Goal: Task Accomplishment & Management: Manage account settings

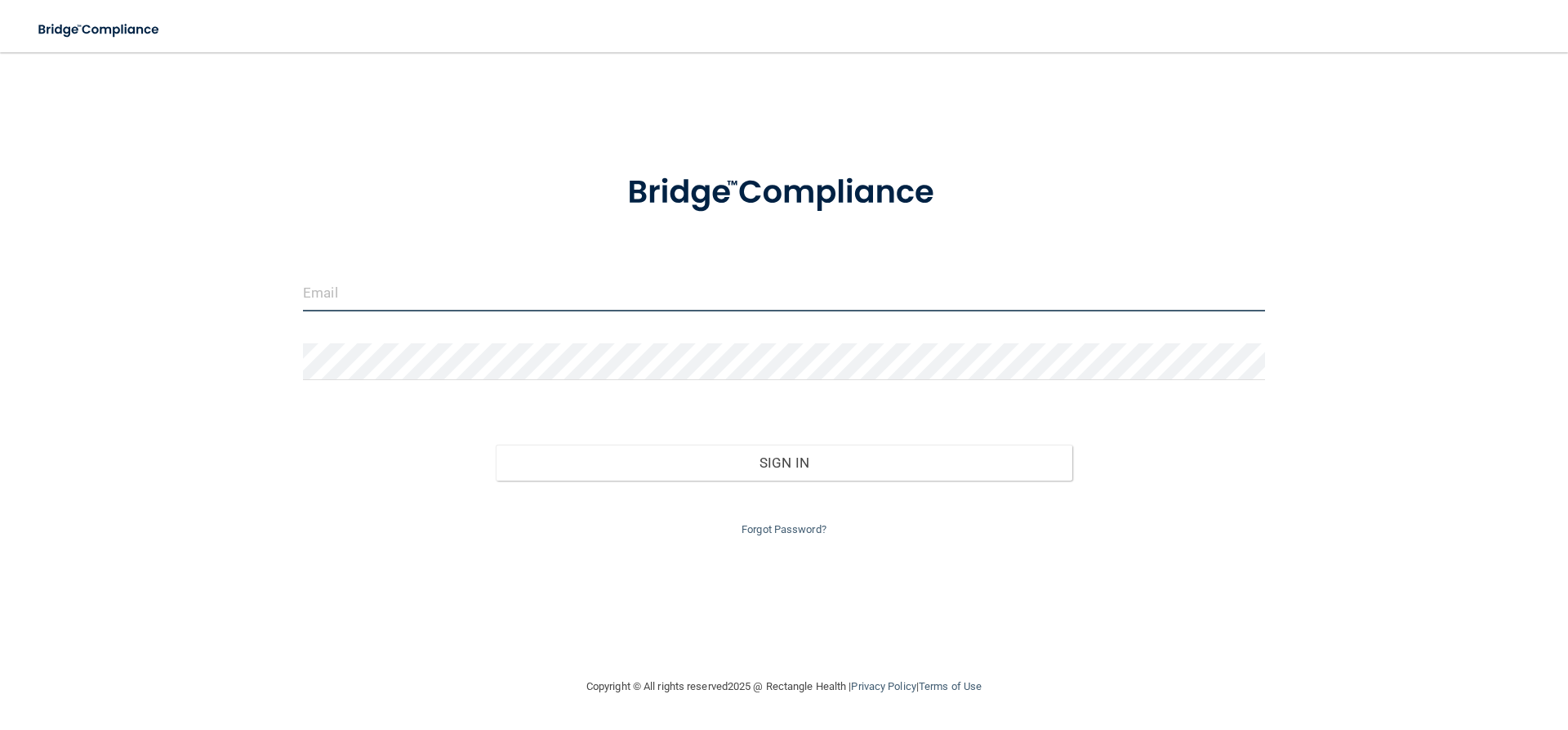
click at [380, 302] on input "email" at bounding box center [784, 292] width 963 height 37
type input "[EMAIL_ADDRESS][DOMAIN_NAME]"
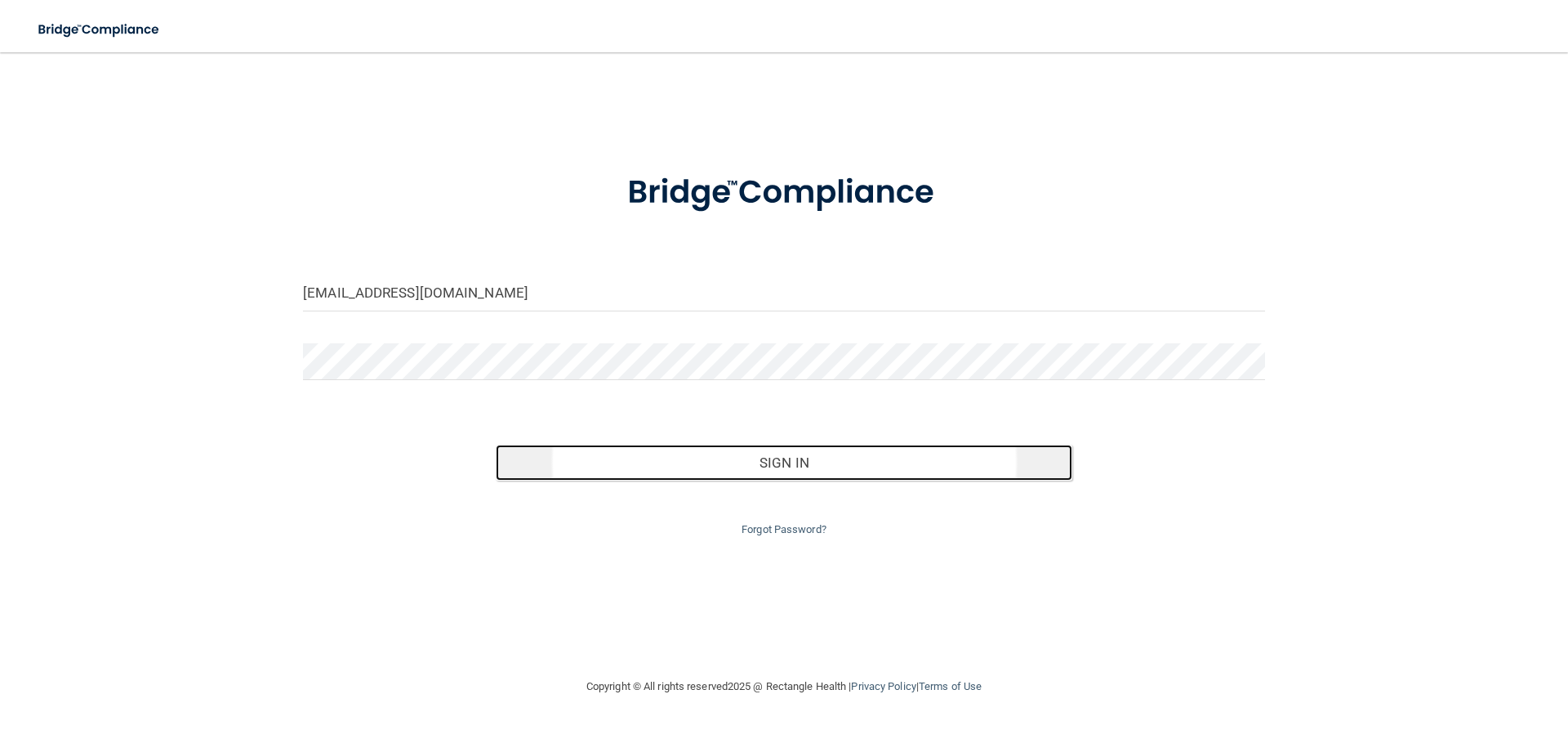
click at [795, 460] on button "Sign In" at bounding box center [784, 462] width 578 height 36
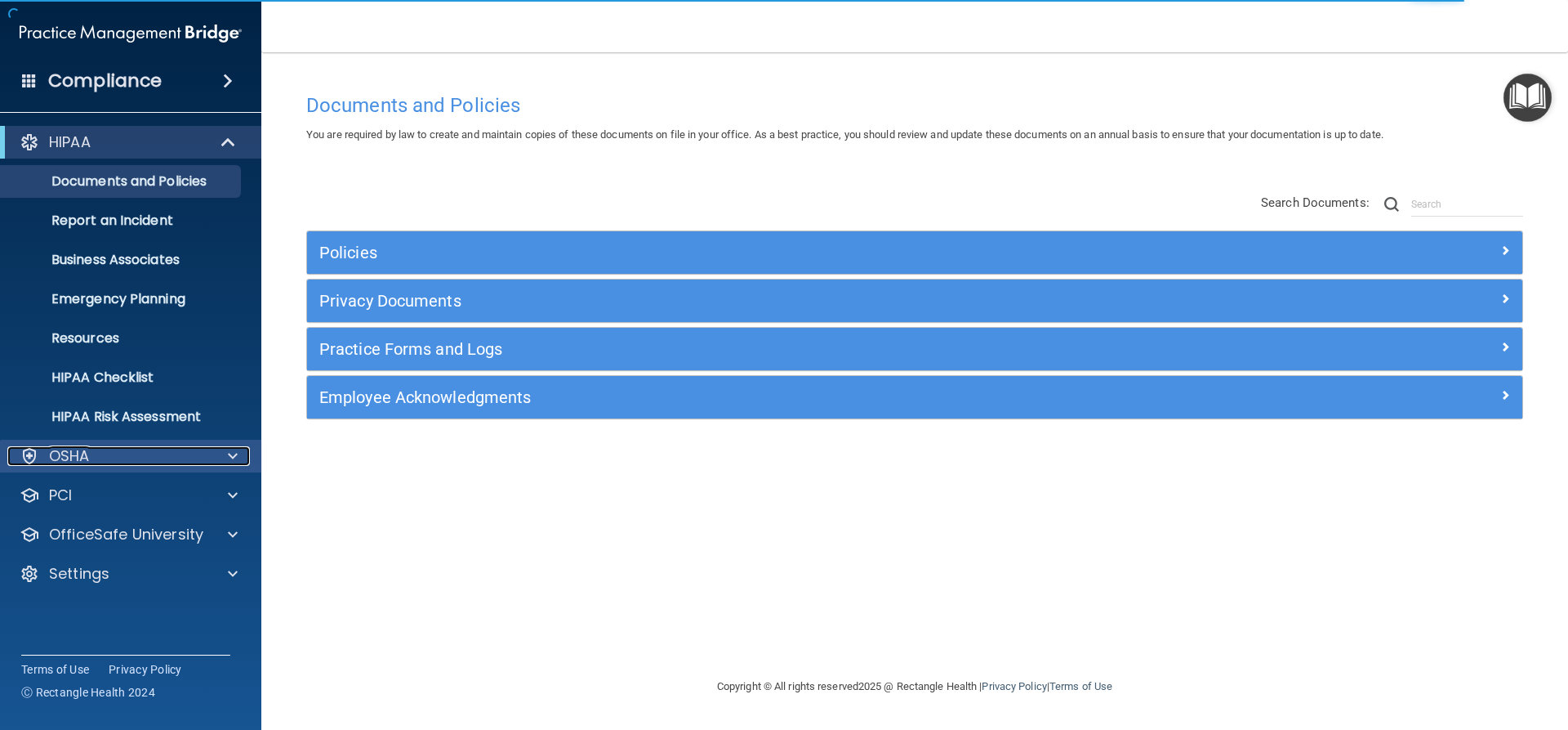
click at [71, 463] on p "OSHA" at bounding box center [70, 456] width 41 height 20
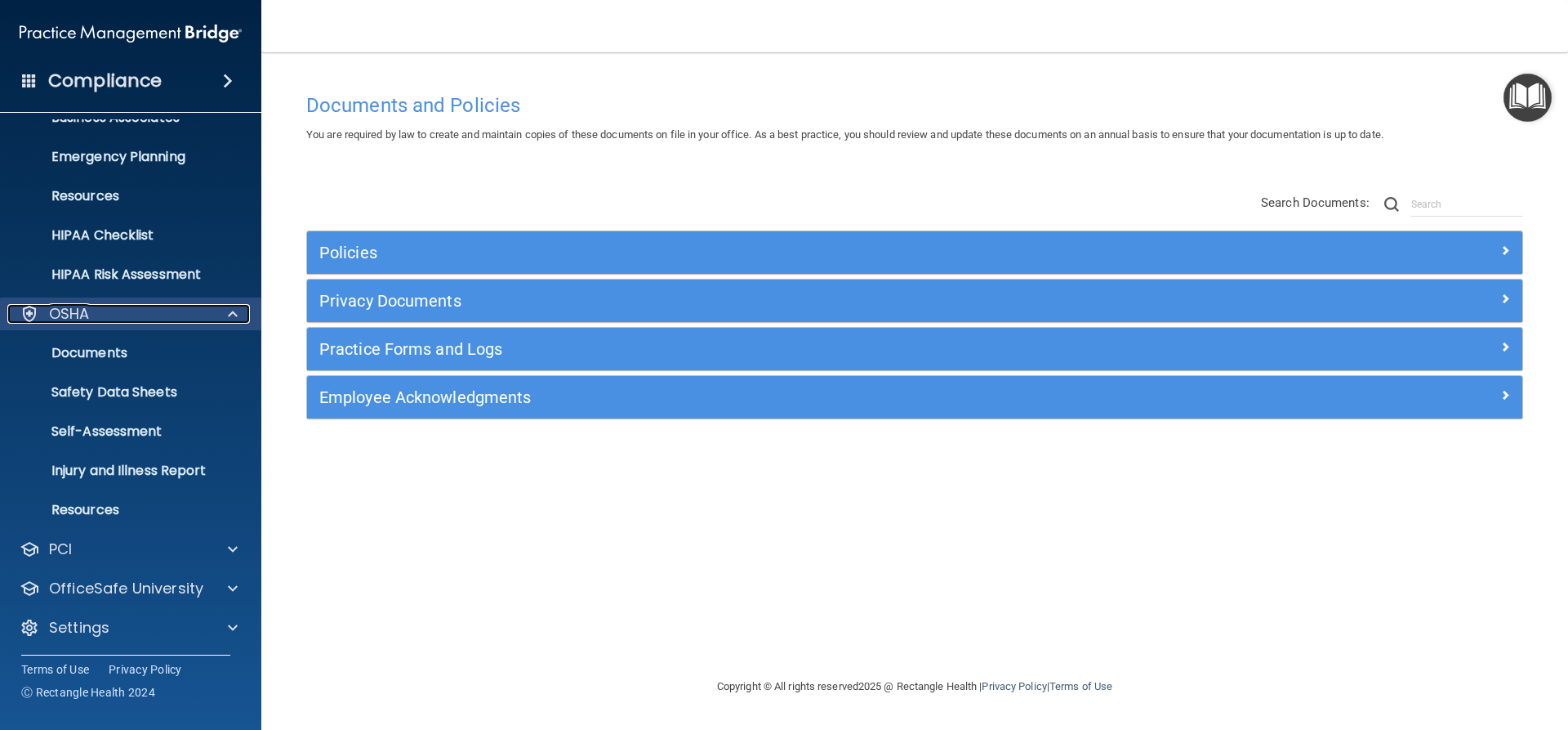
scroll to position [144, 0]
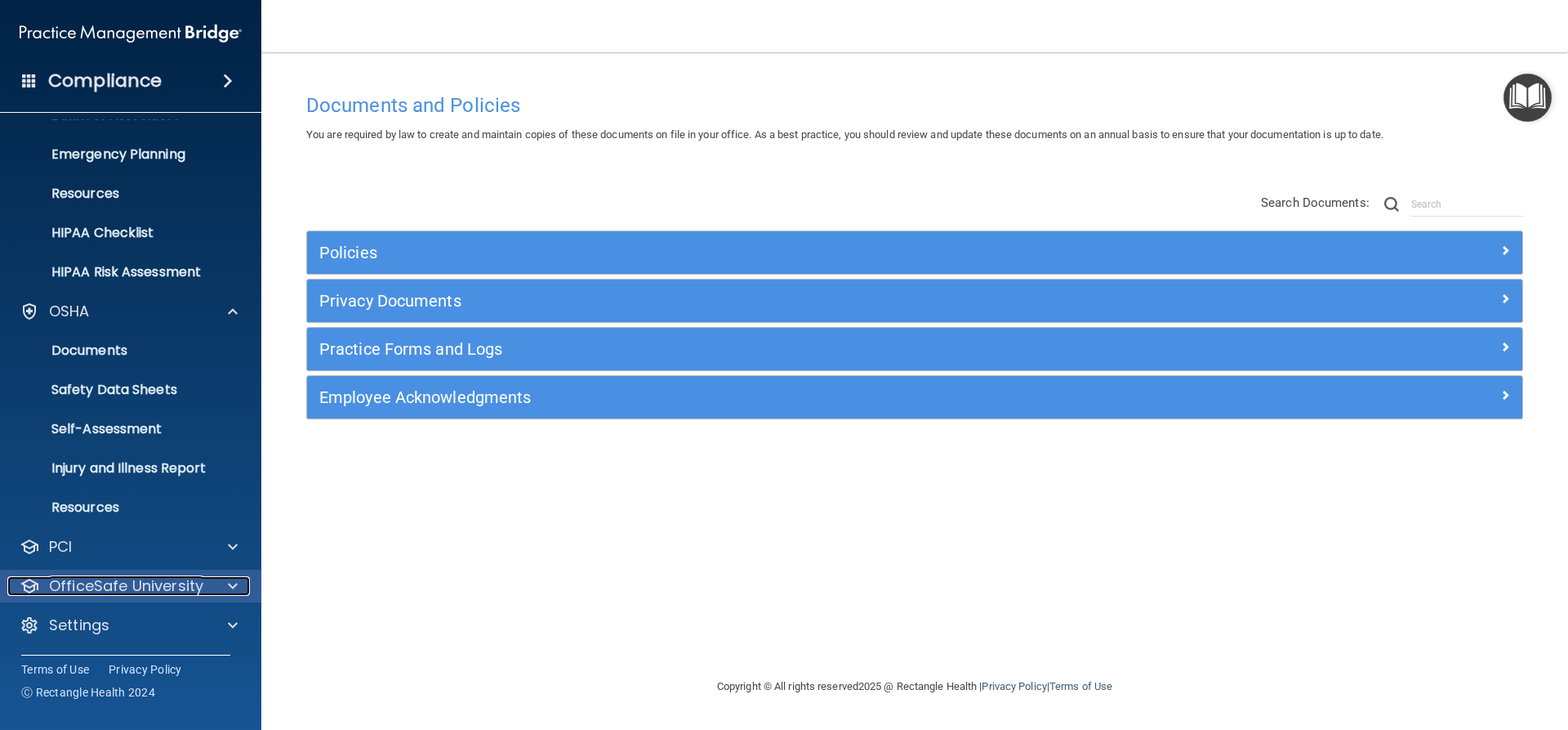
click at [85, 587] on p "OfficeSafe University" at bounding box center [126, 586] width 154 height 20
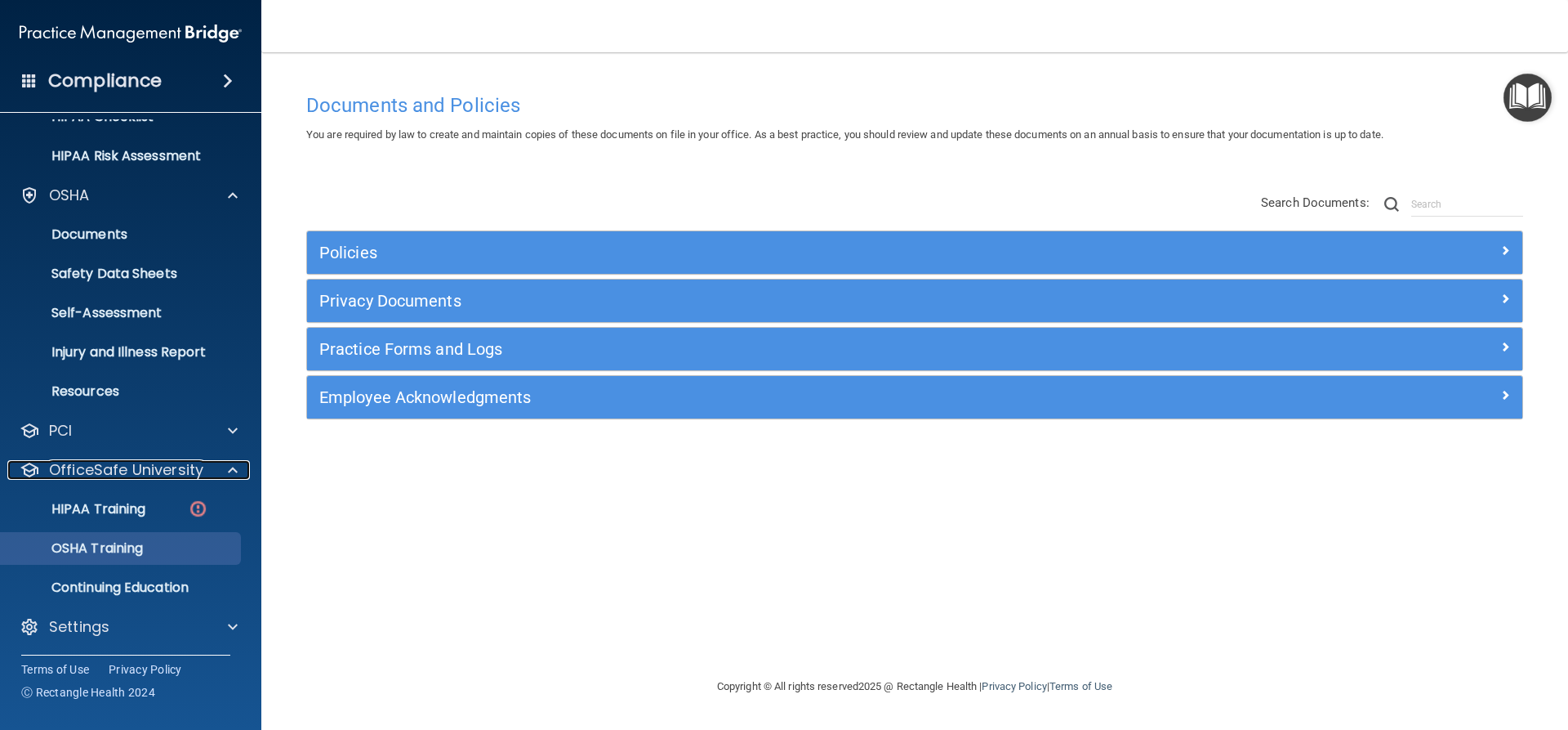
scroll to position [262, 0]
drag, startPoint x: 116, startPoint y: 546, endPoint x: 265, endPoint y: 545, distance: 149.0
click at [118, 546] on p "OSHA Training" at bounding box center [77, 546] width 133 height 16
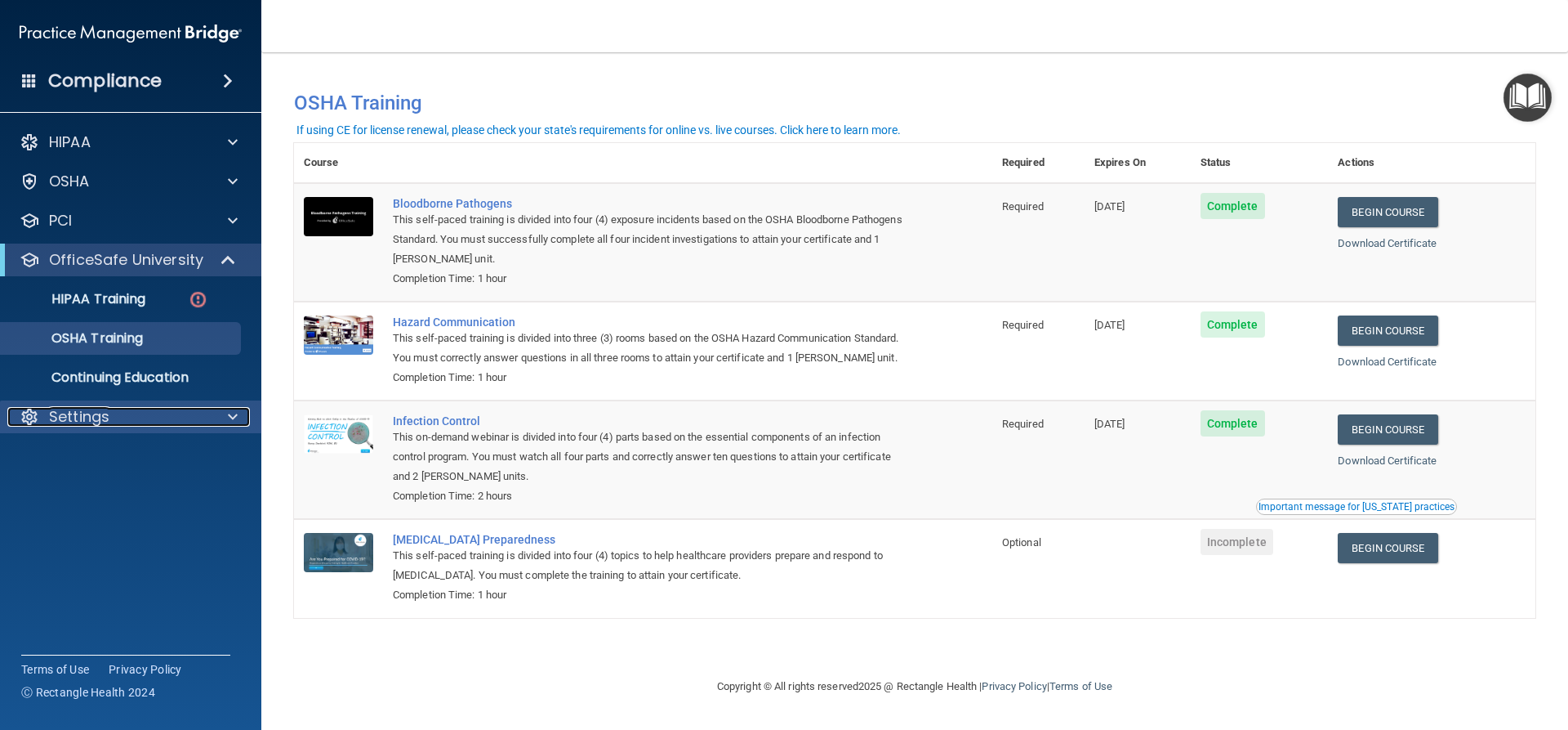
click at [61, 409] on p "Settings" at bounding box center [79, 417] width 60 height 20
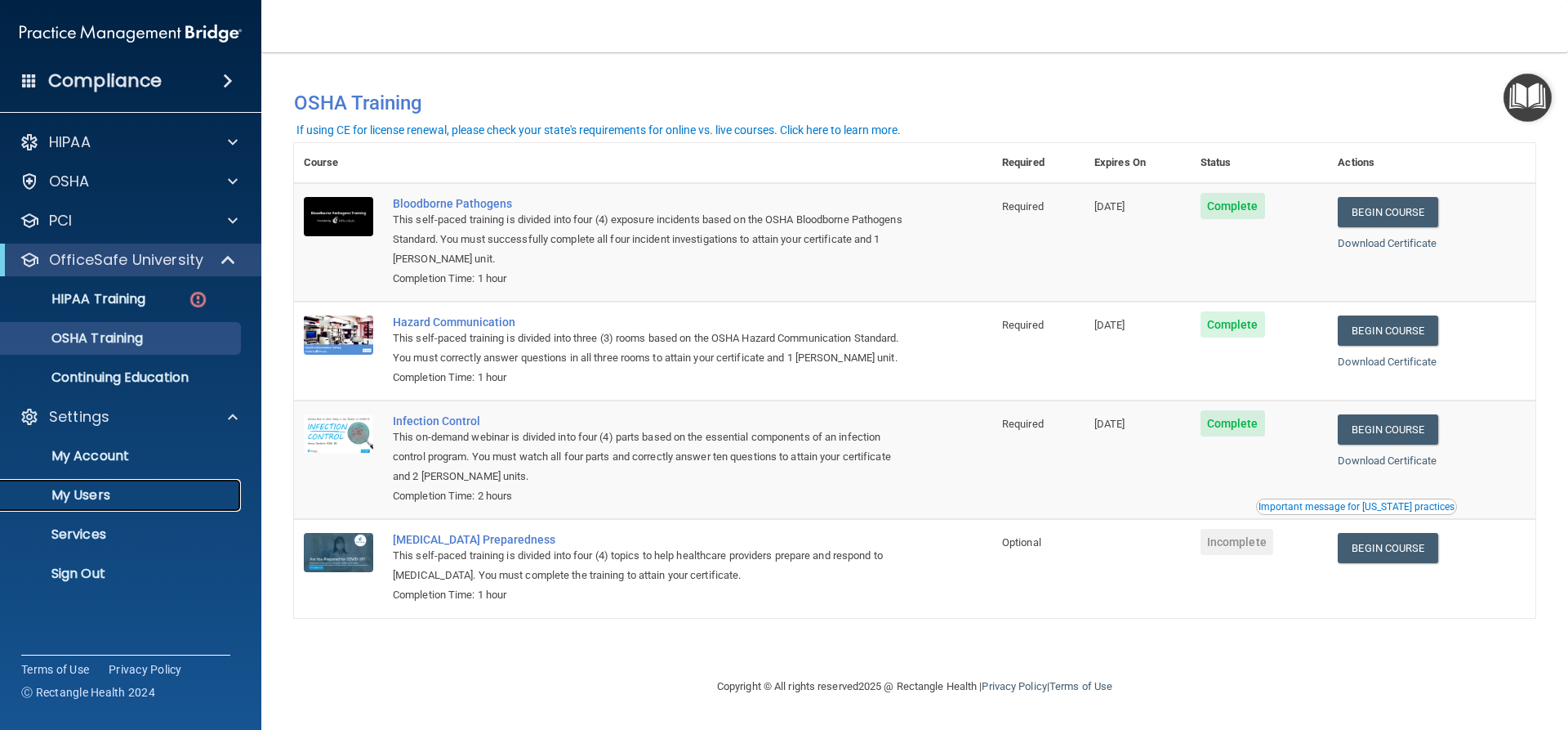
click at [91, 488] on p "My Users" at bounding box center [122, 495] width 223 height 16
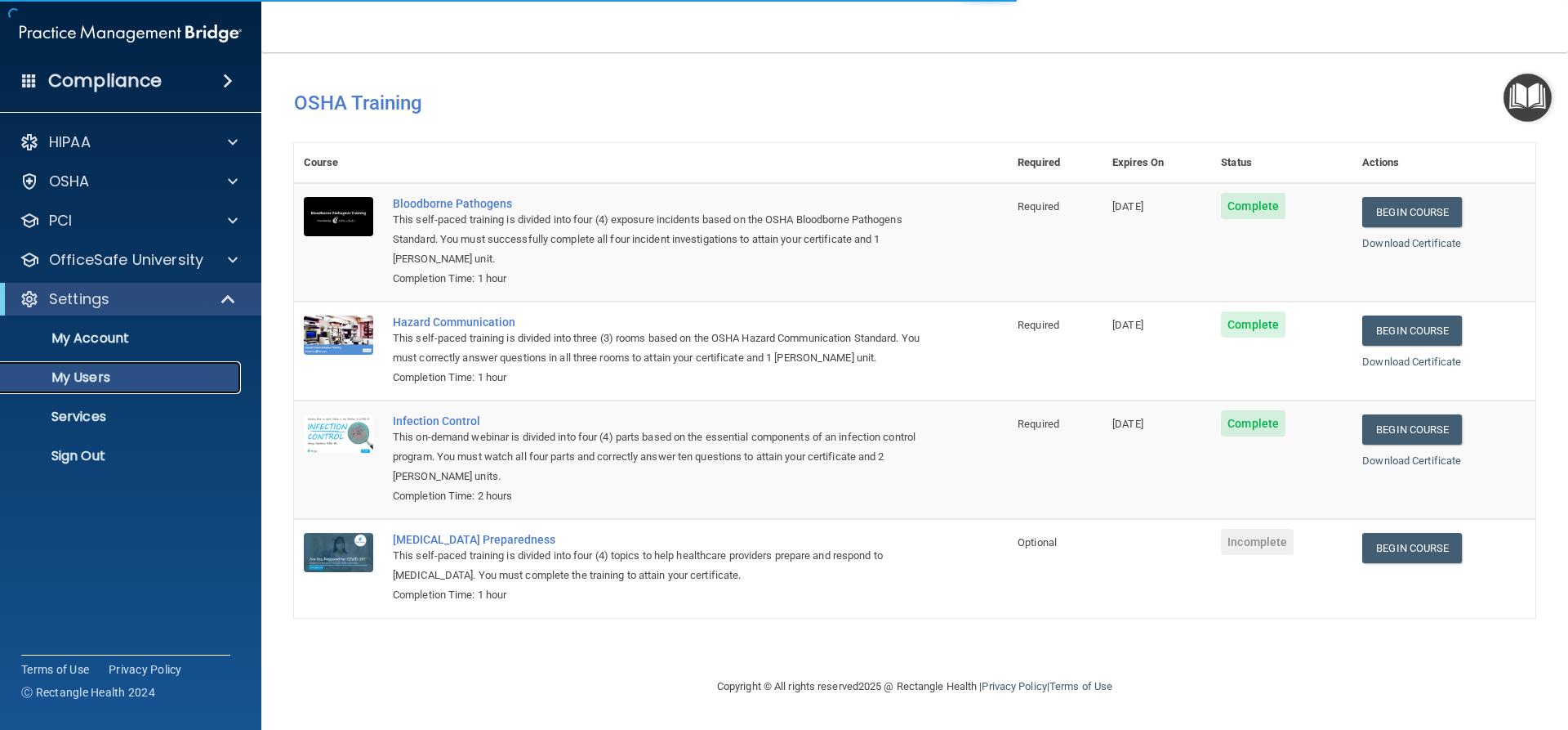
select select "20"
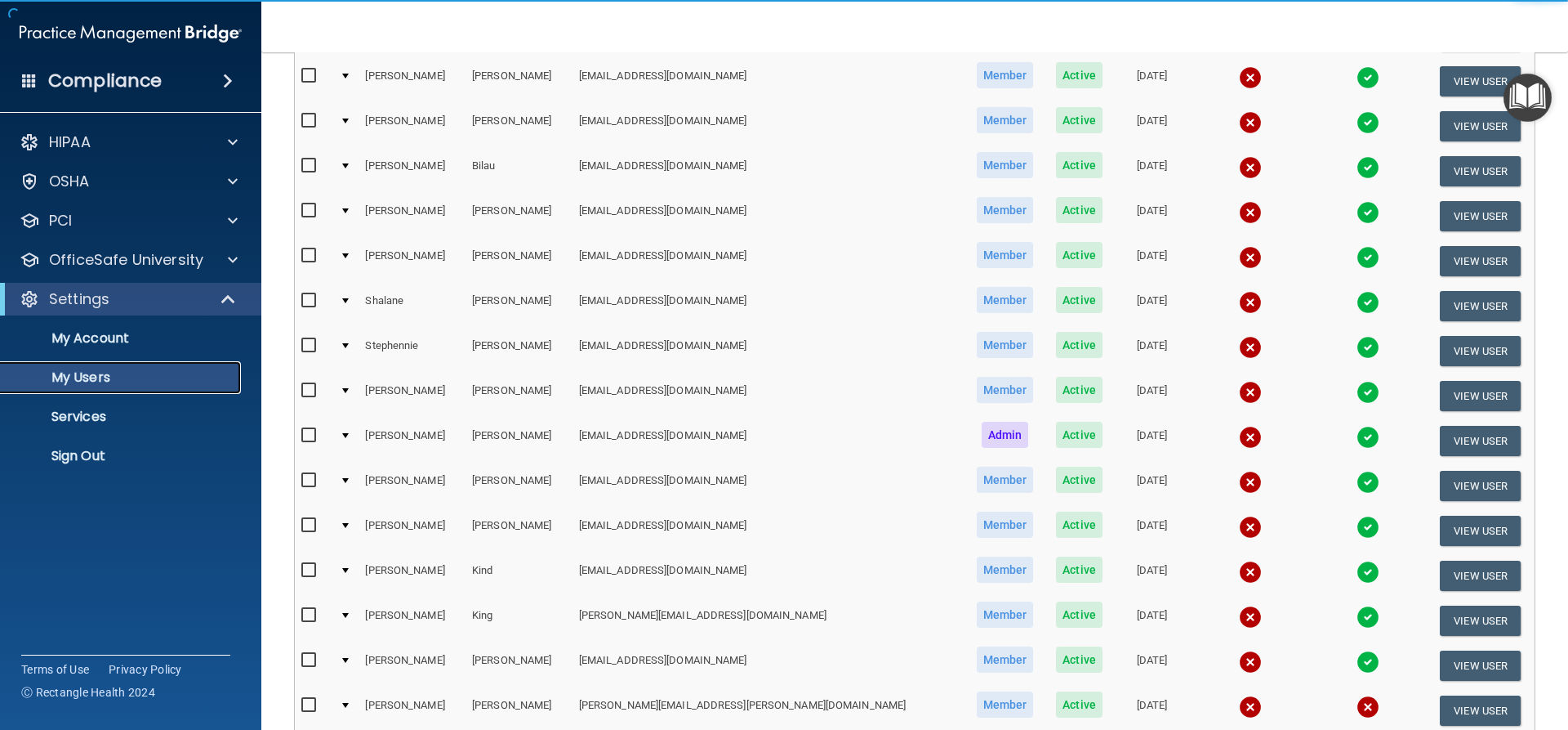
scroll to position [245, 0]
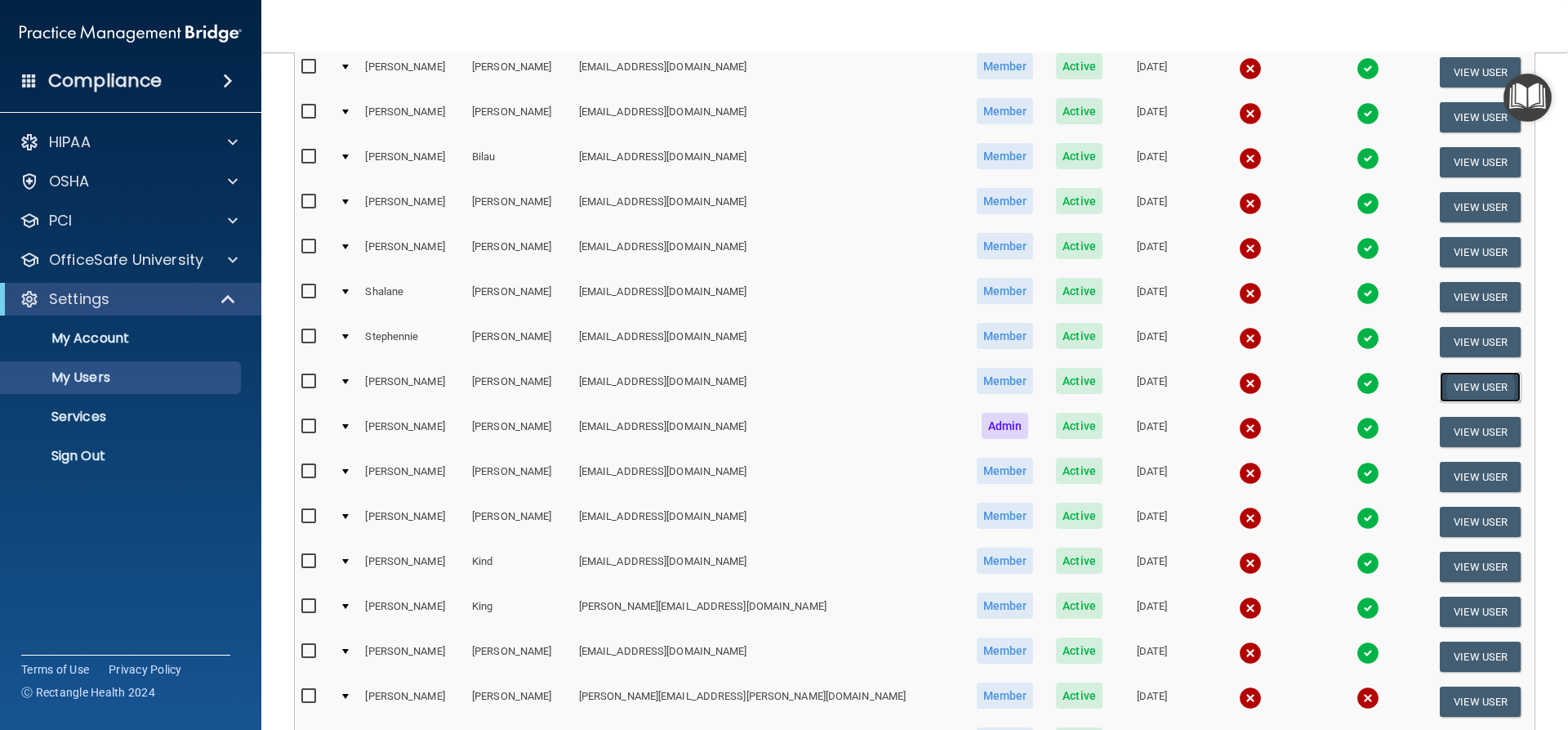
click at [1485, 384] on button "View User" at bounding box center [1480, 387] width 81 height 30
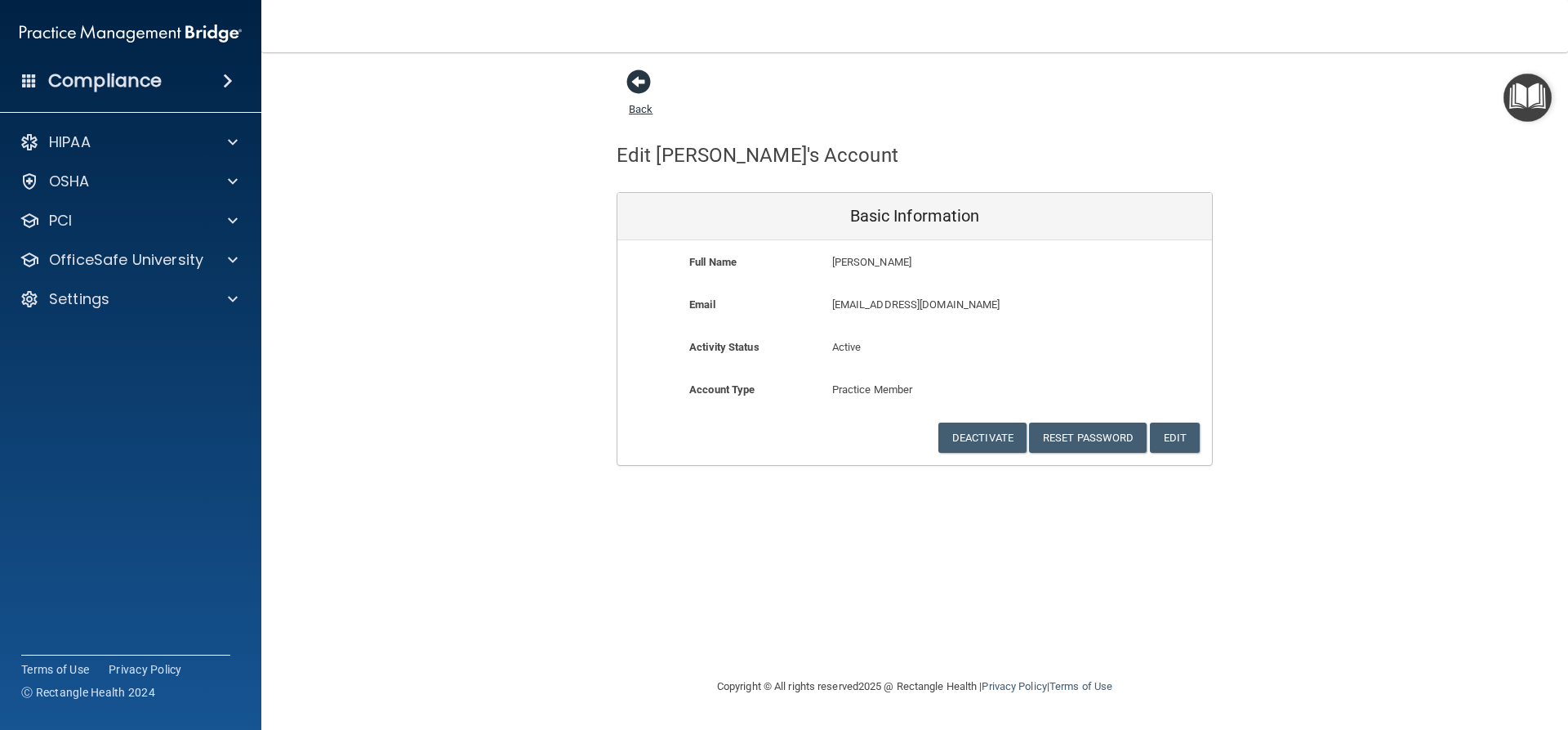
click at [636, 84] on span at bounding box center [638, 82] width 24 height 24
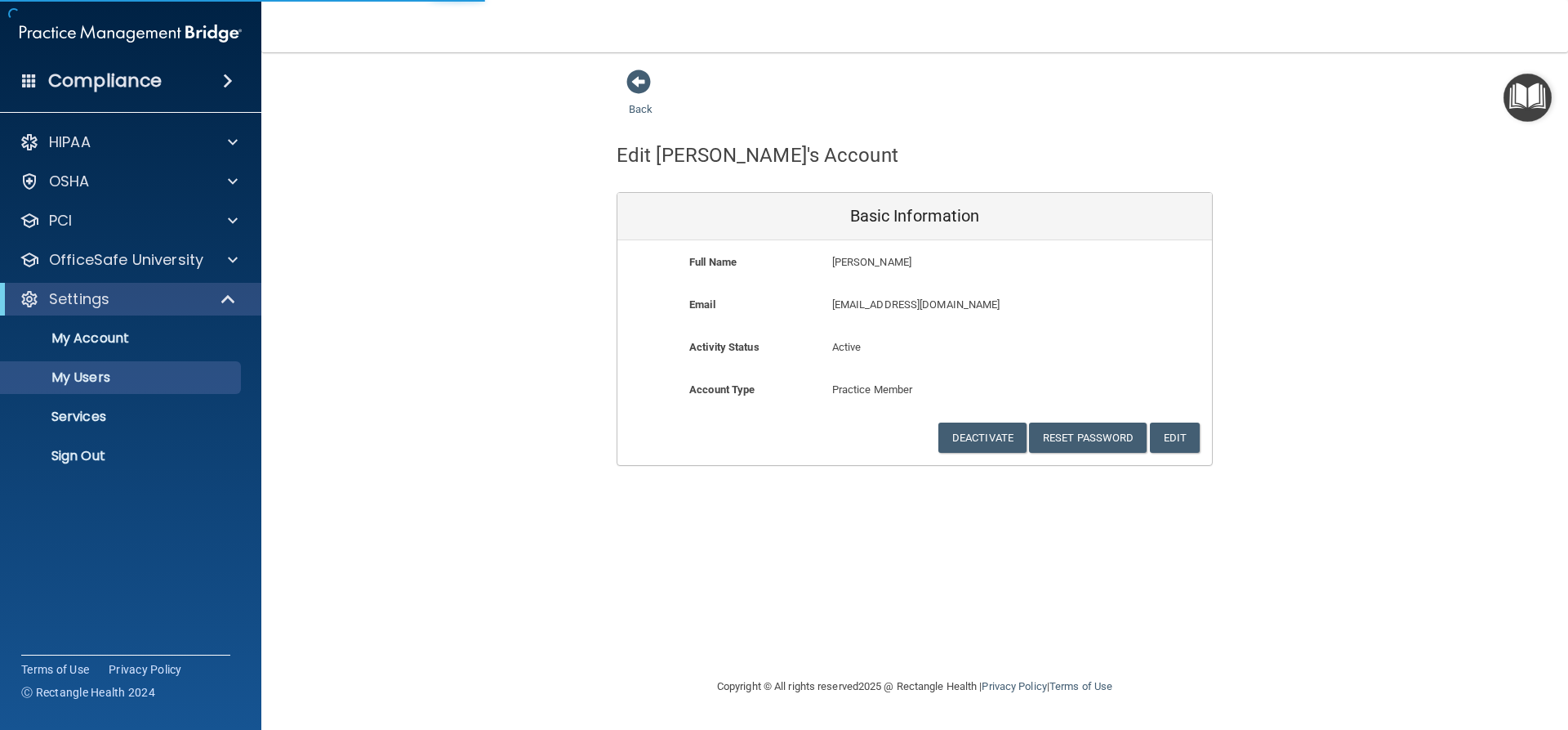
select select "20"
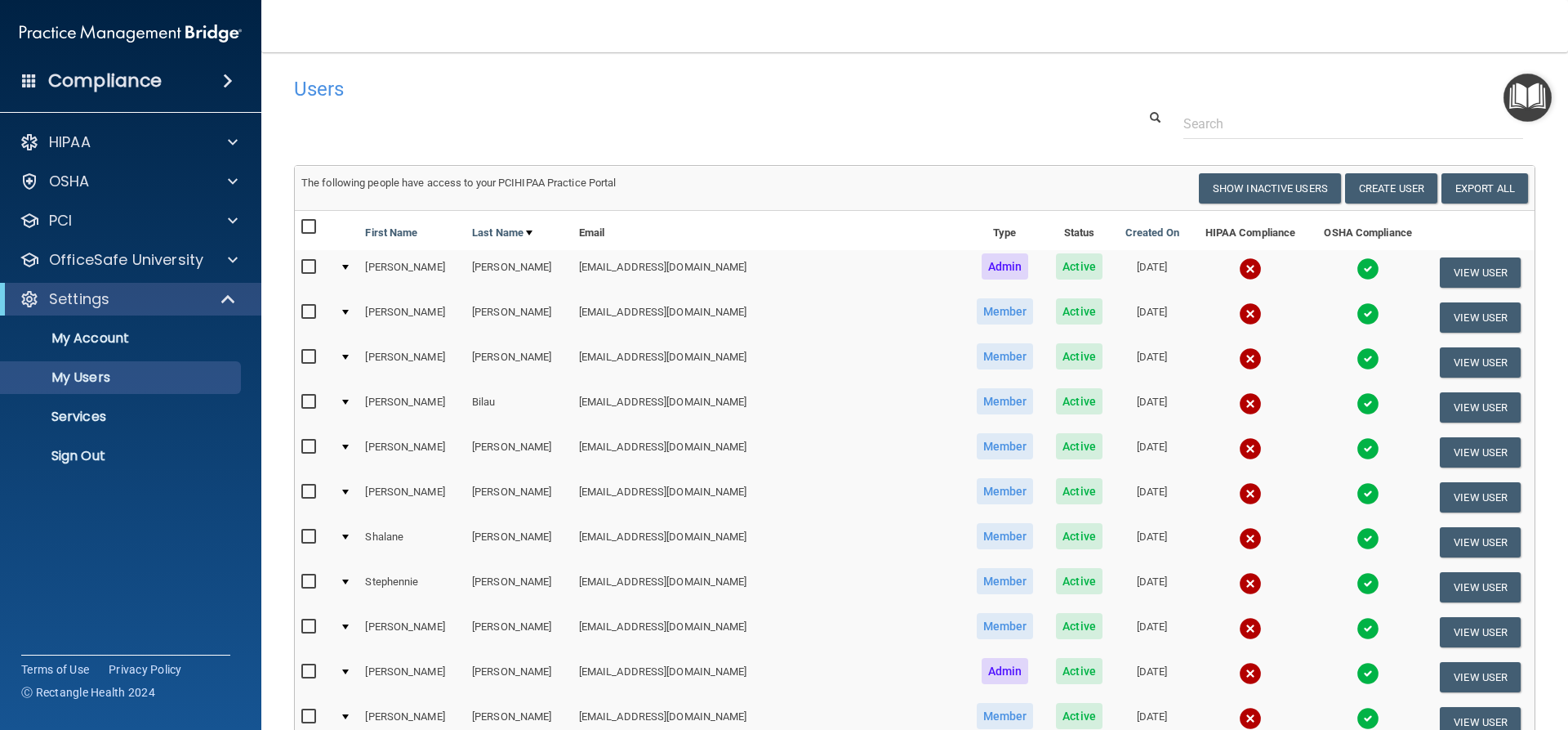
click at [306, 629] on input "checkbox" at bounding box center [311, 626] width 19 height 13
checkbox input "true"
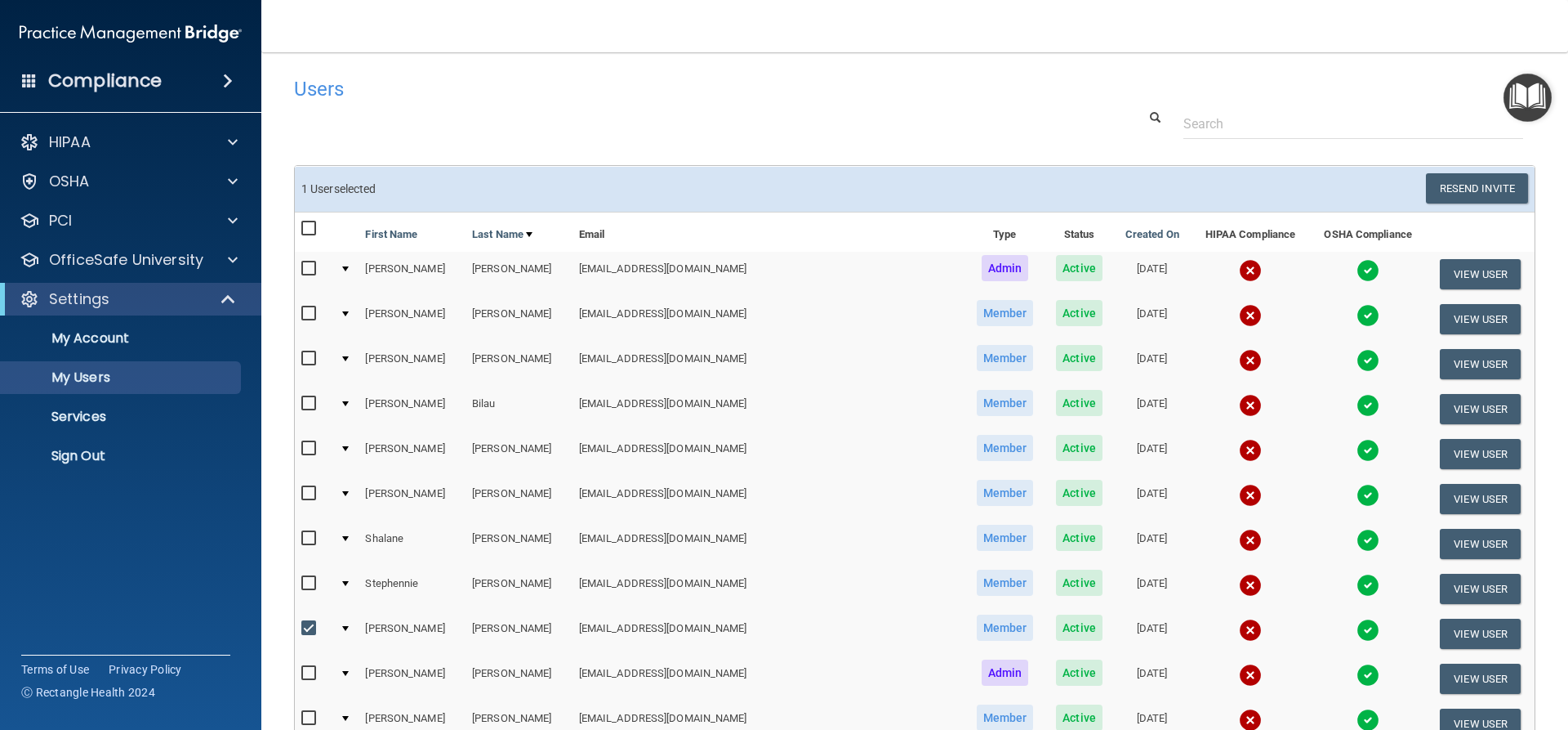
click at [349, 630] on td at bounding box center [346, 633] width 25 height 45
click at [348, 630] on div at bounding box center [345, 628] width 6 height 4
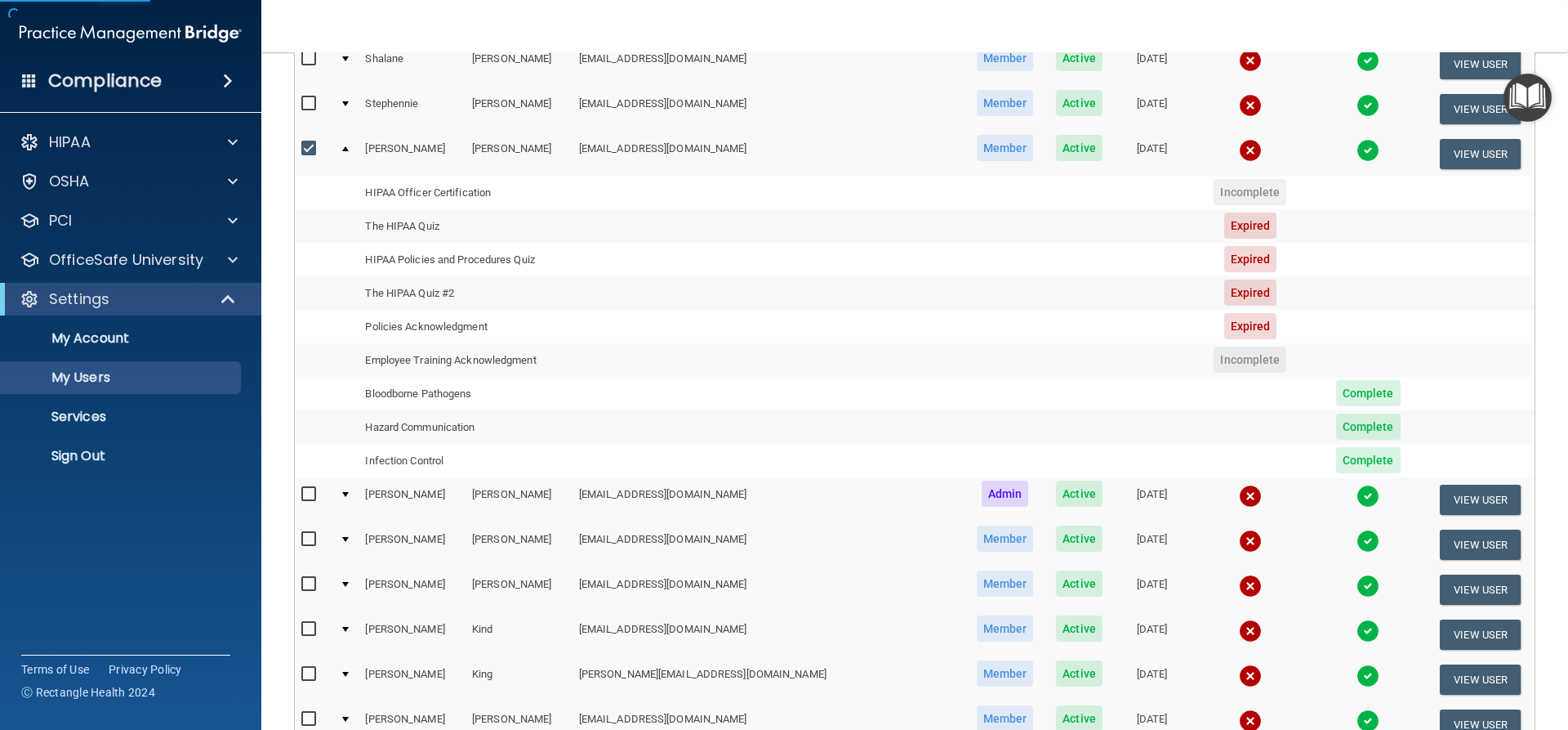
scroll to position [490, 0]
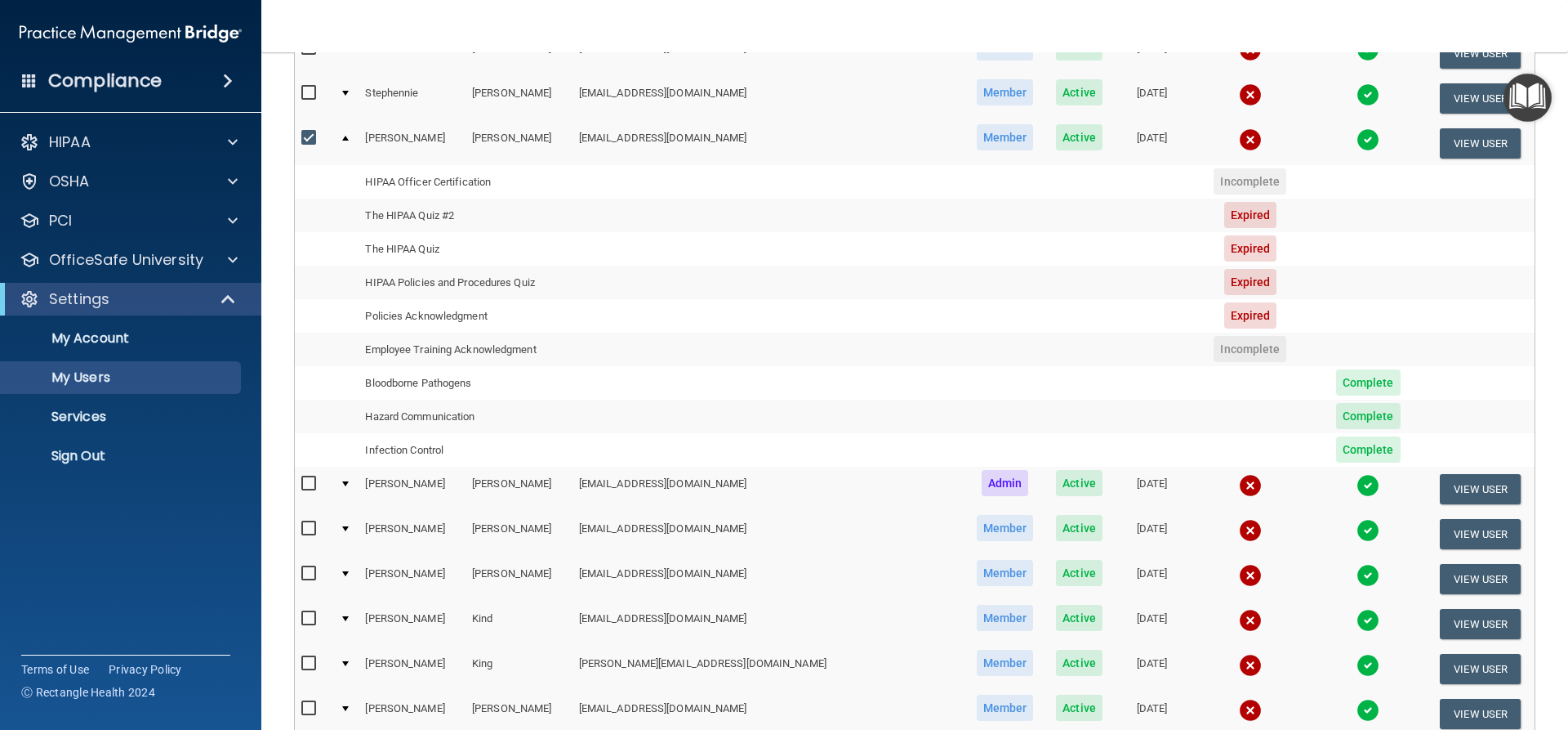
click at [1336, 378] on span "Complete" at bounding box center [1368, 382] width 64 height 26
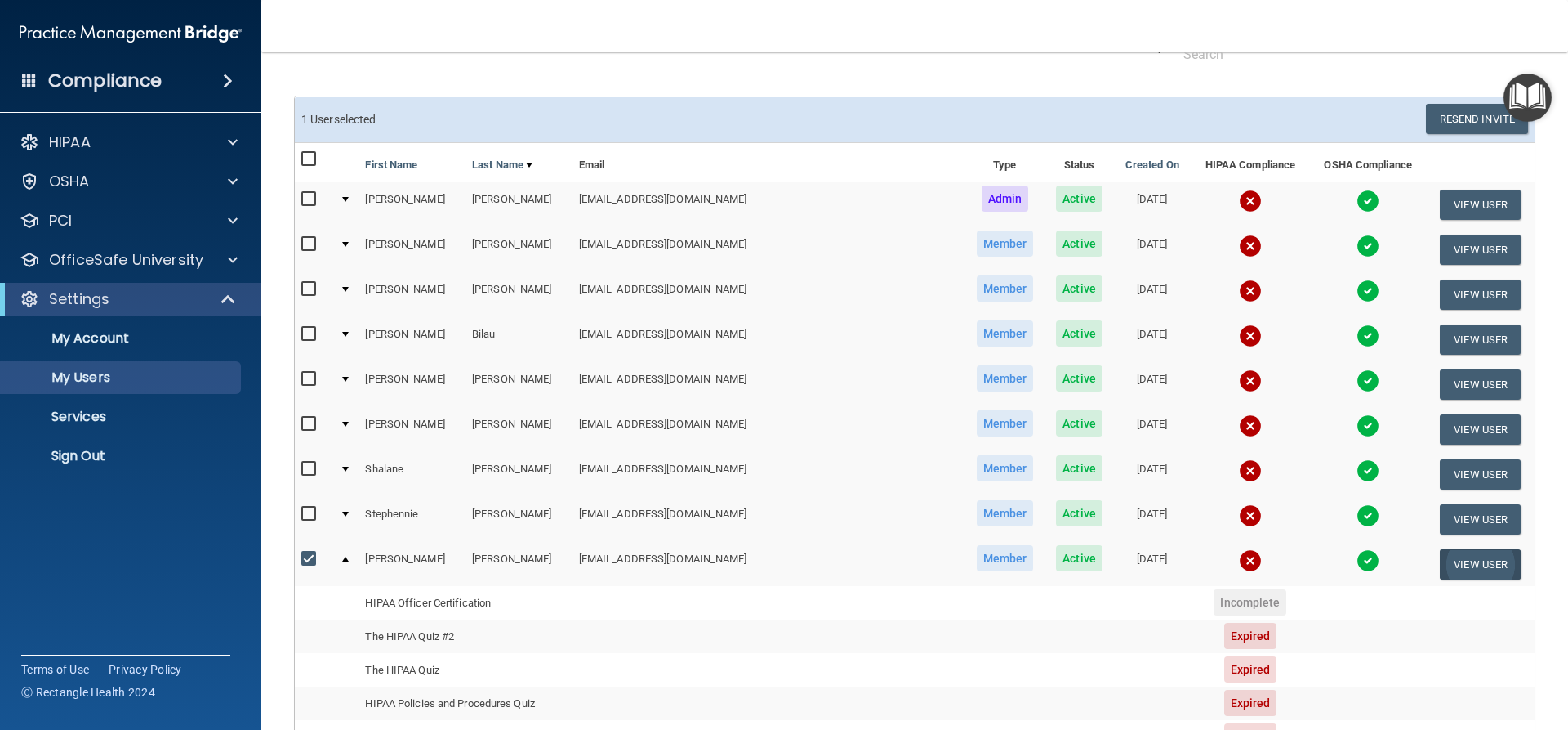
scroll to position [163, 0]
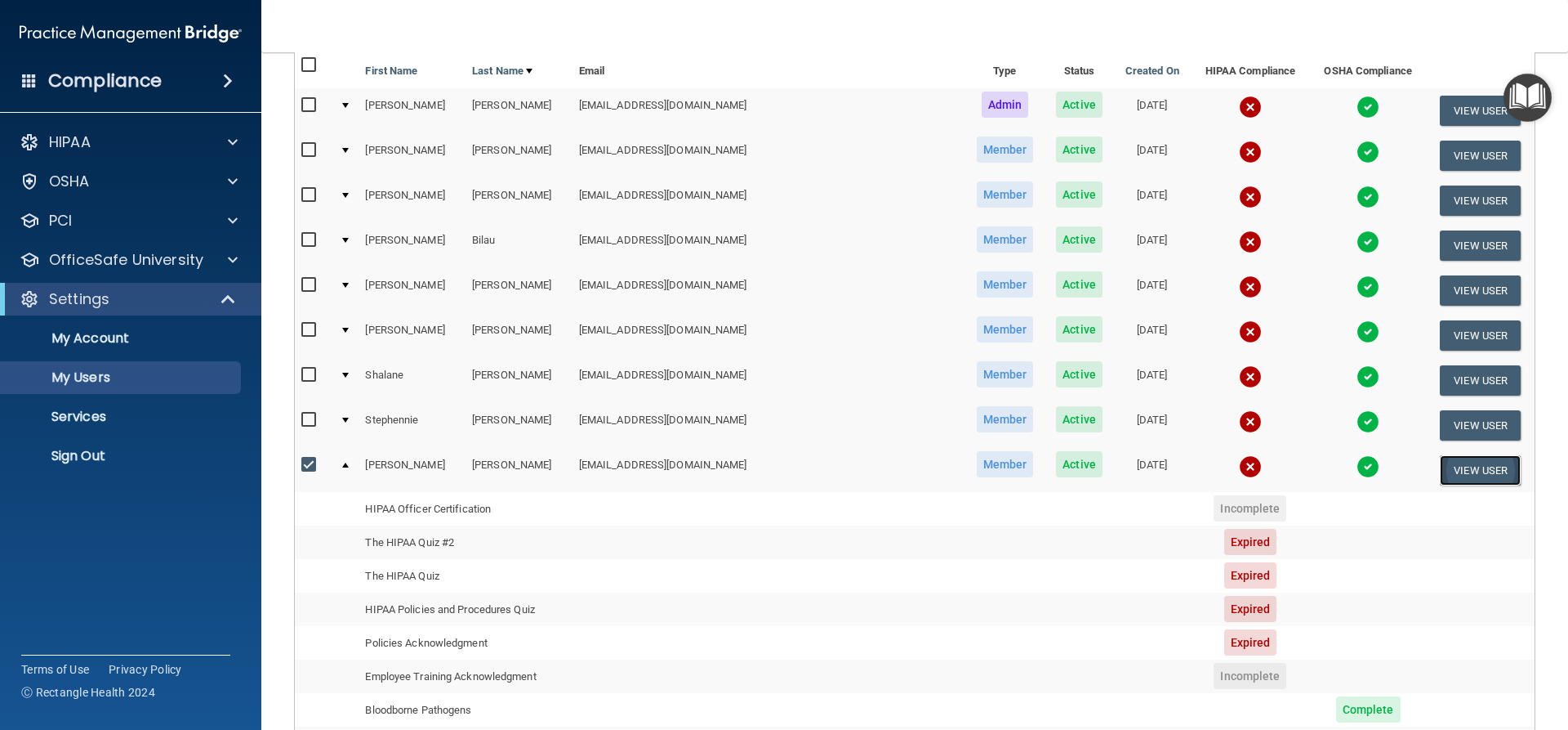
click at [1449, 462] on button "View User" at bounding box center [1480, 470] width 81 height 30
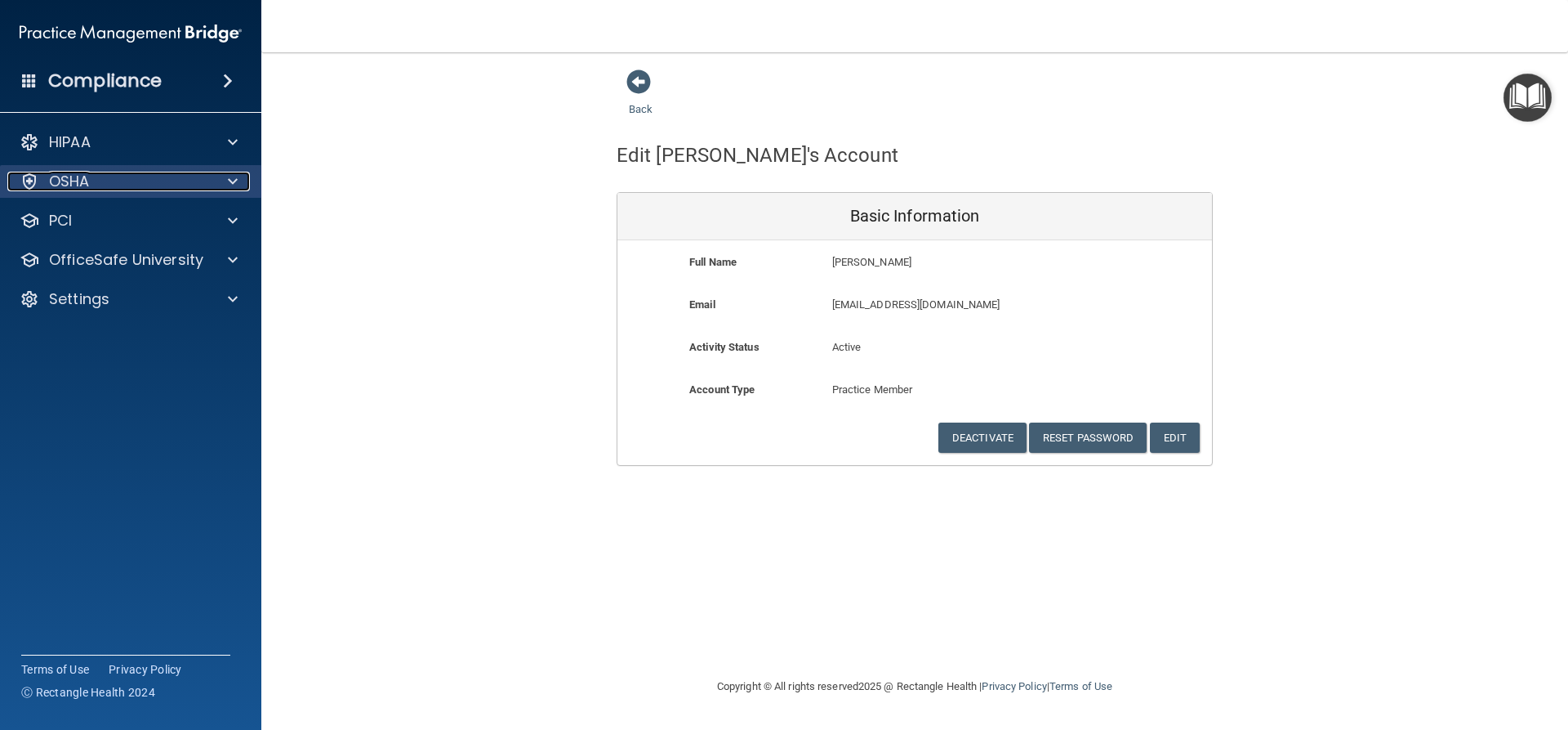
click at [58, 185] on p "OSHA" at bounding box center [70, 182] width 41 height 20
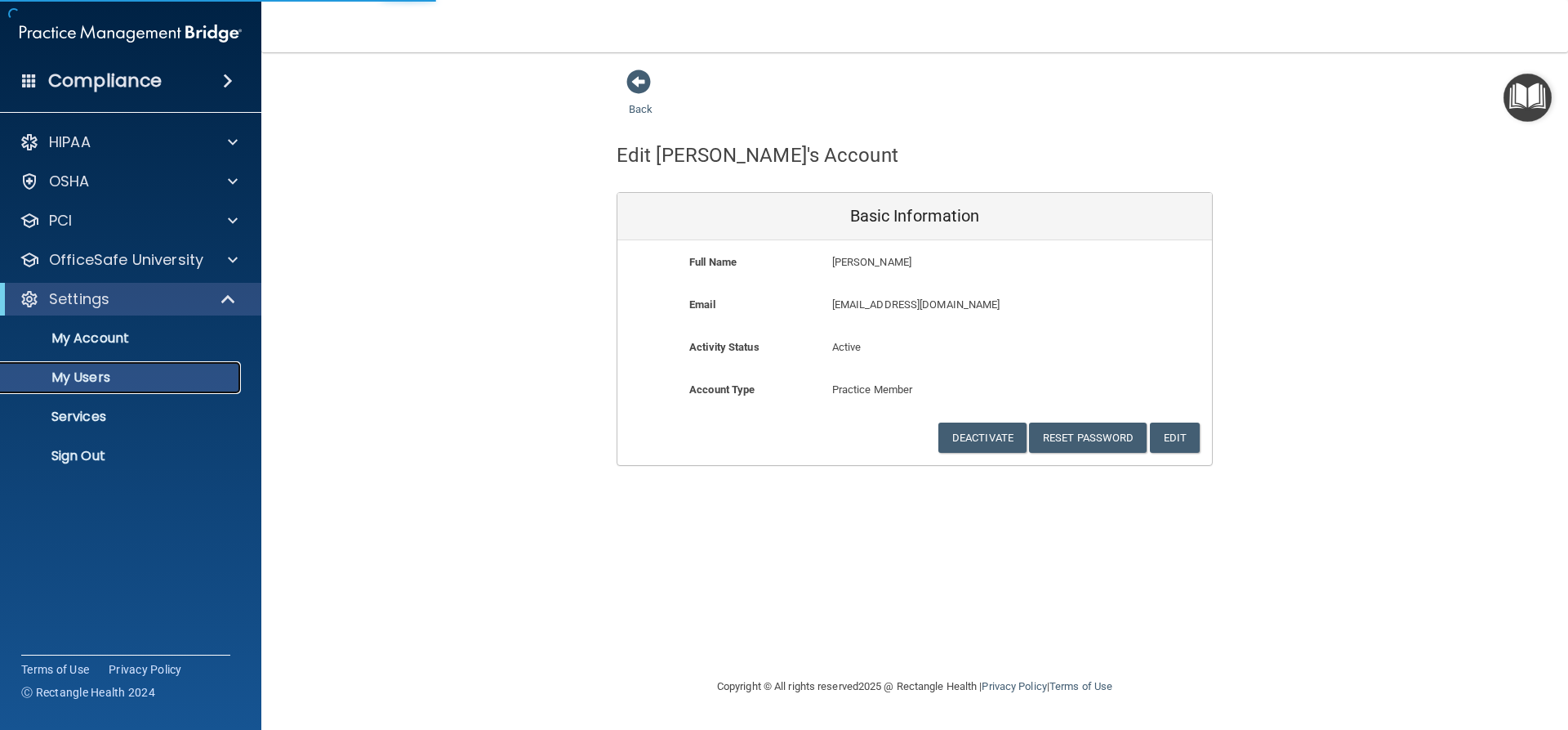
click at [78, 379] on p "My Users" at bounding box center [122, 377] width 223 height 16
select select "20"
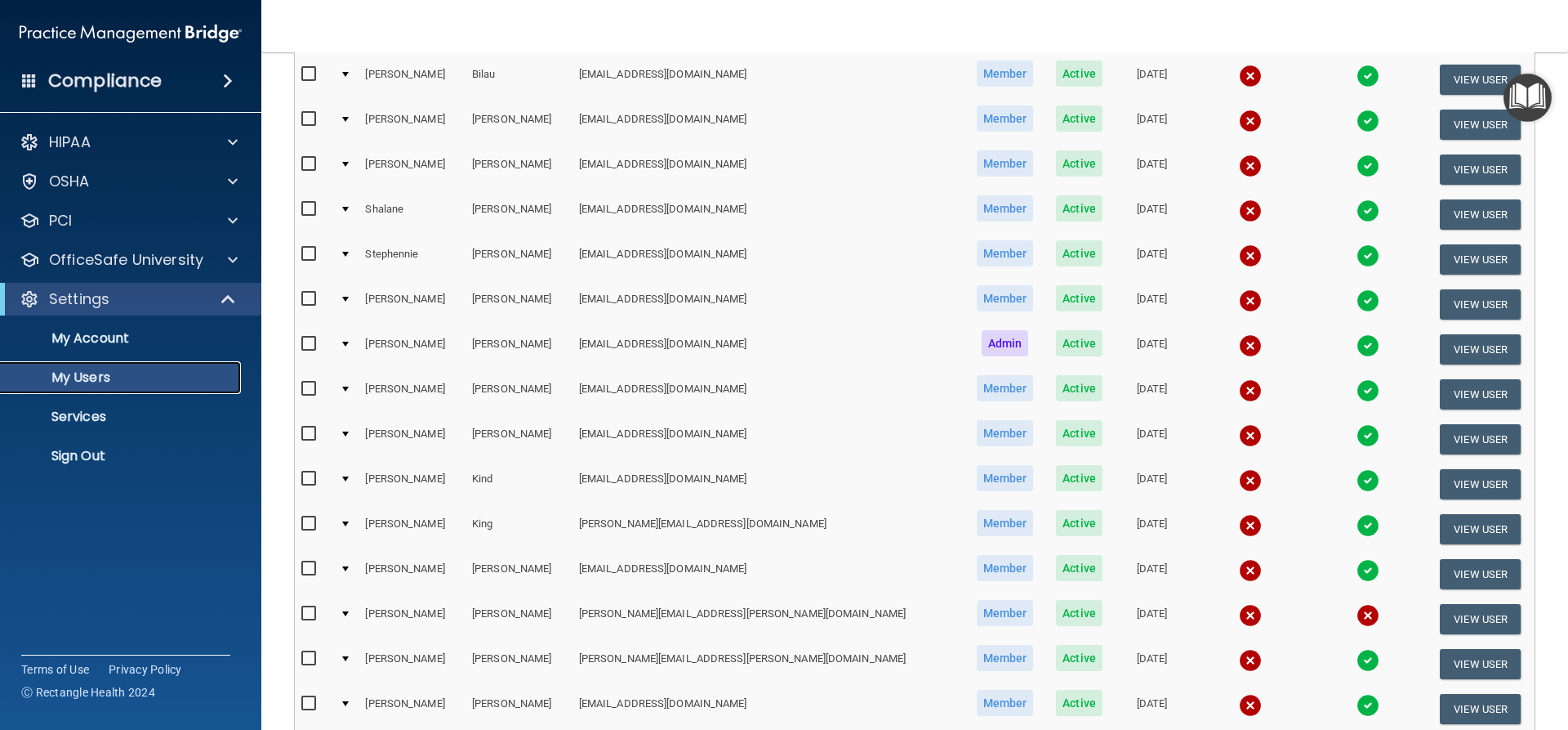
scroll to position [327, 0]
click at [631, 296] on td "[EMAIL_ADDRESS][DOMAIN_NAME]" at bounding box center [768, 305] width 392 height 45
click at [977, 295] on span "Member" at bounding box center [1006, 298] width 57 height 26
click at [1357, 299] on img at bounding box center [1368, 302] width 23 height 23
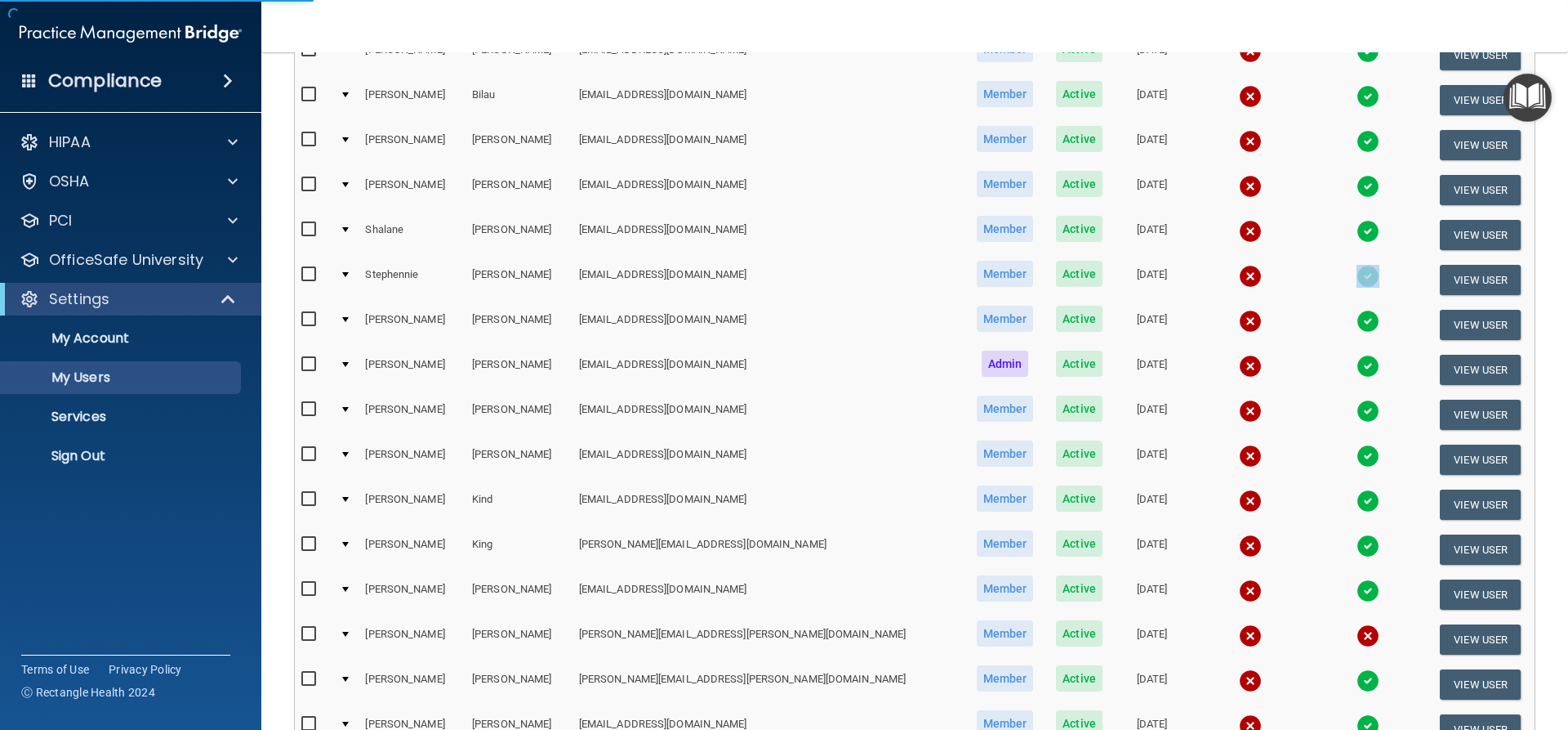
click at [1315, 299] on td at bounding box center [1368, 279] width 116 height 45
click at [1357, 318] on img at bounding box center [1368, 322] width 23 height 23
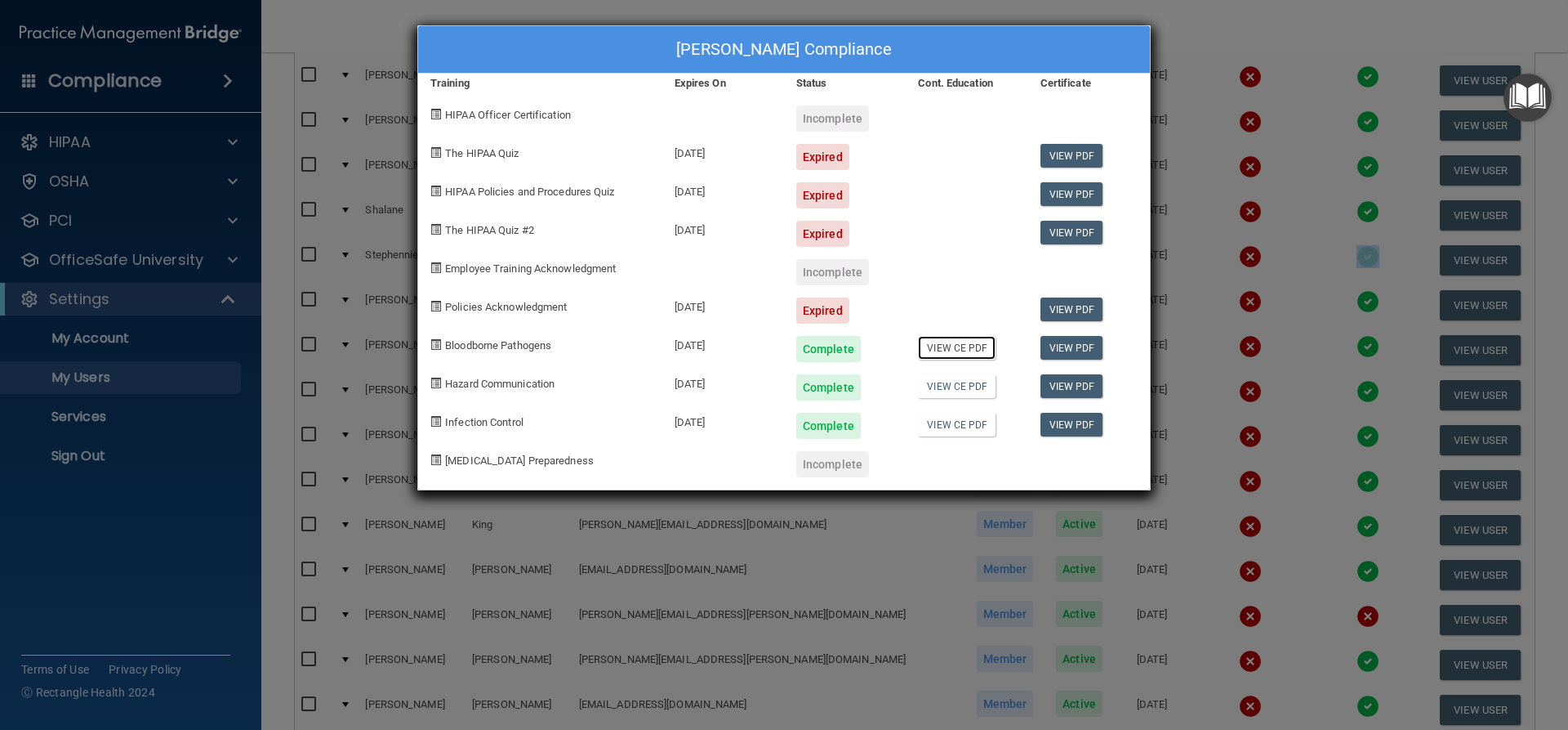
click at [946, 348] on link "View CE PDF" at bounding box center [956, 348] width 78 height 23
click at [1074, 382] on link "View PDF" at bounding box center [1072, 386] width 63 height 23
click at [1058, 428] on link "View PDF" at bounding box center [1072, 425] width 63 height 23
